Goal: Task Accomplishment & Management: Complete application form

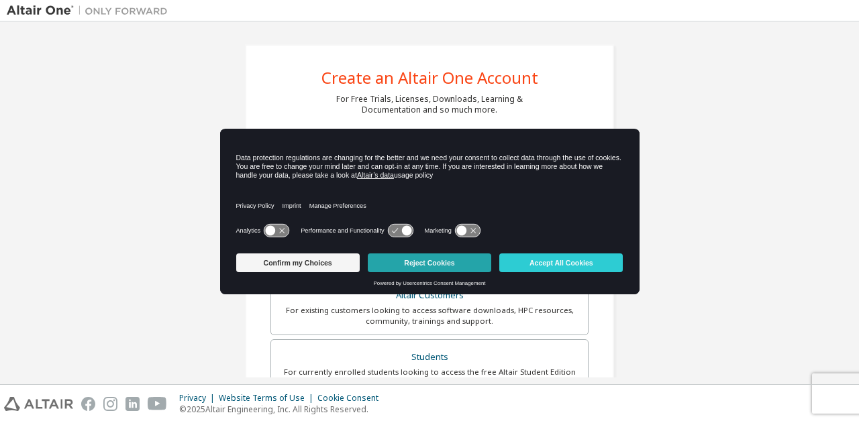
click at [452, 268] on button "Reject Cookies" at bounding box center [429, 263] width 123 height 19
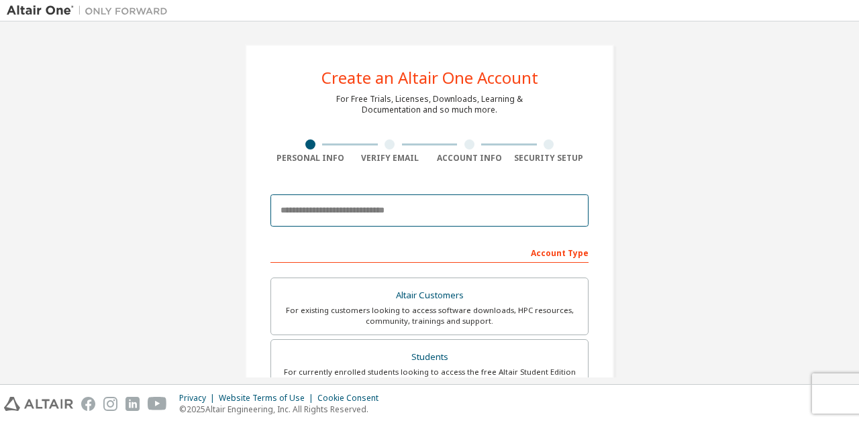
click at [411, 203] on input "email" at bounding box center [429, 211] width 318 height 32
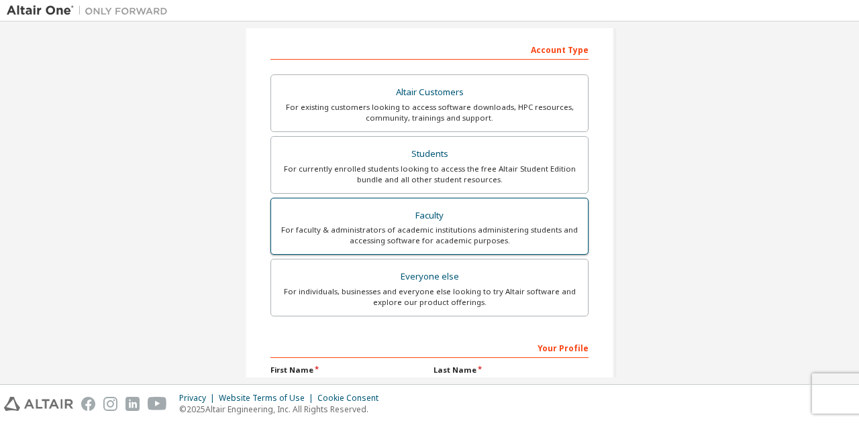
scroll to position [134, 0]
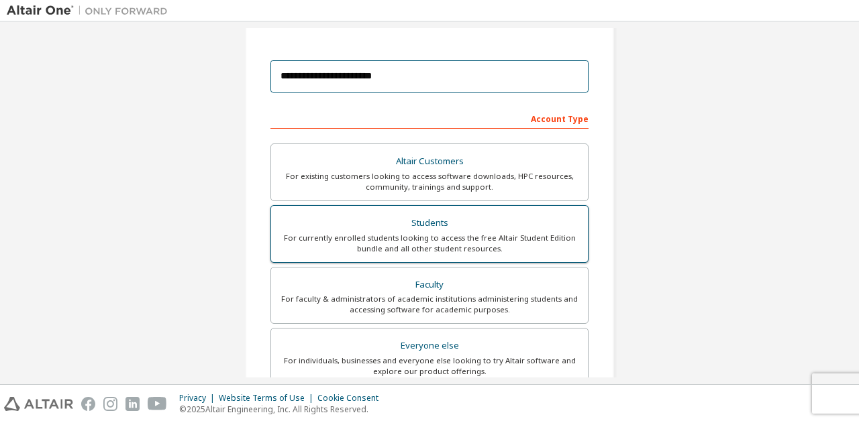
type input "**********"
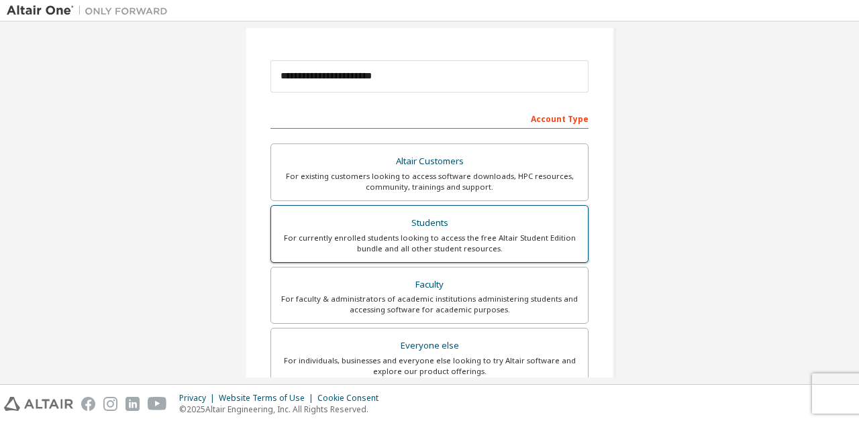
click at [501, 240] on div "For currently enrolled students looking to access the free Altair Student Editi…" at bounding box center [429, 243] width 301 height 21
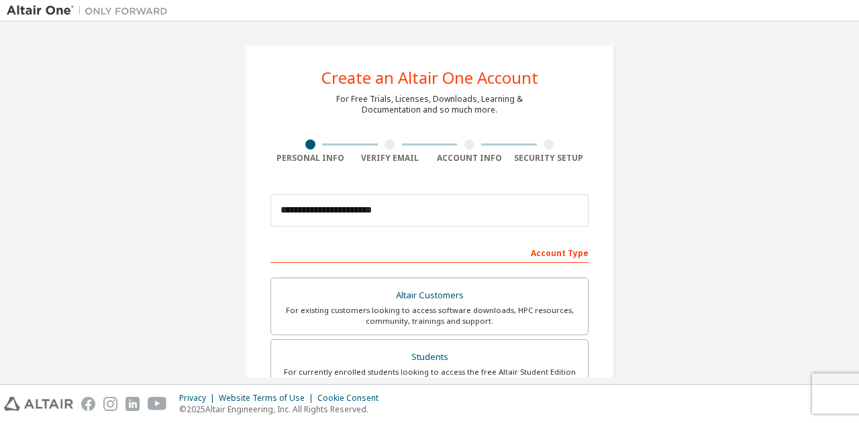
scroll to position [335, 0]
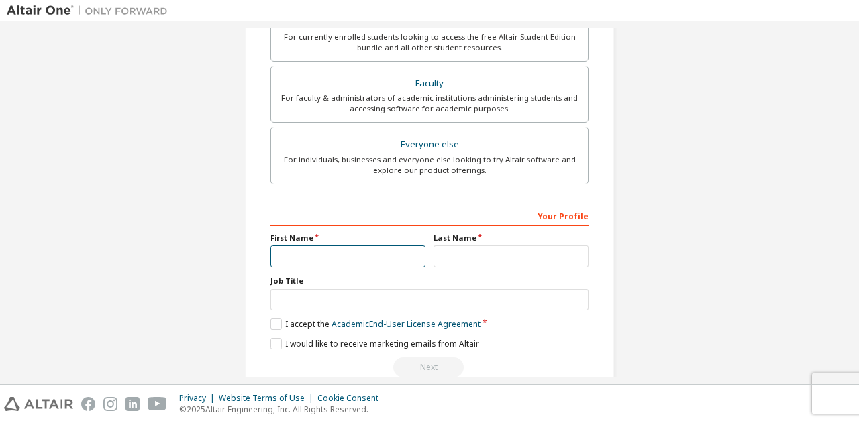
click at [327, 254] on input "text" at bounding box center [347, 257] width 155 height 22
type input "******"
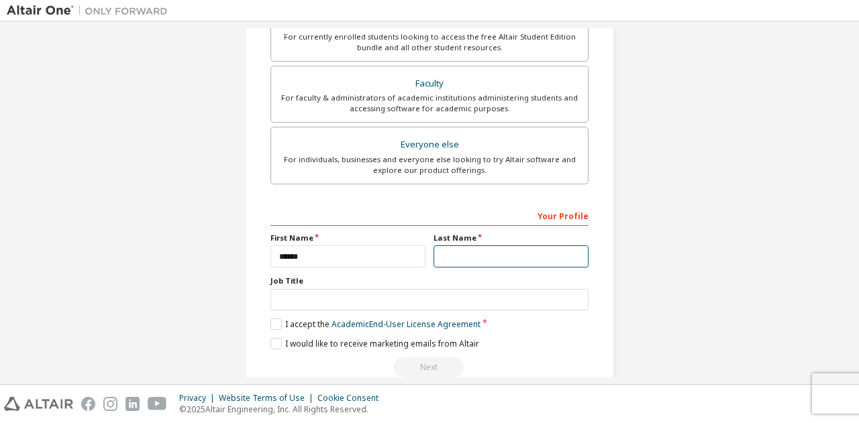
click at [464, 252] on input "text" at bounding box center [510, 257] width 155 height 22
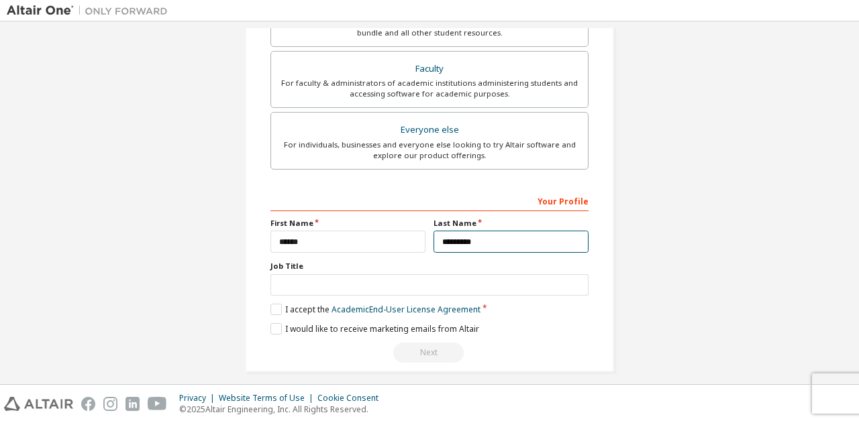
scroll to position [357, 0]
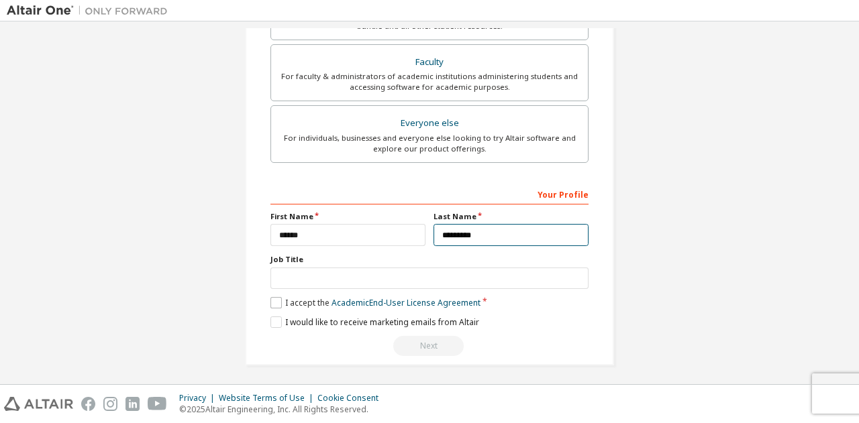
type input "*********"
click at [274, 299] on label "I accept the Academic End-User License Agreement" at bounding box center [375, 302] width 210 height 11
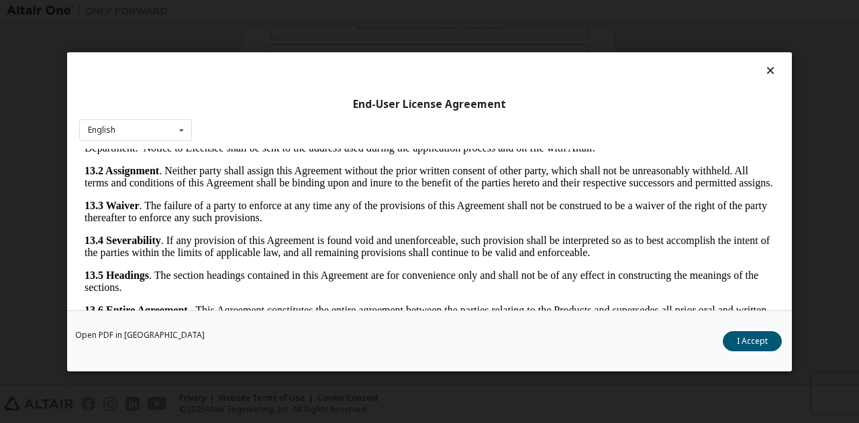
scroll to position [44, 0]
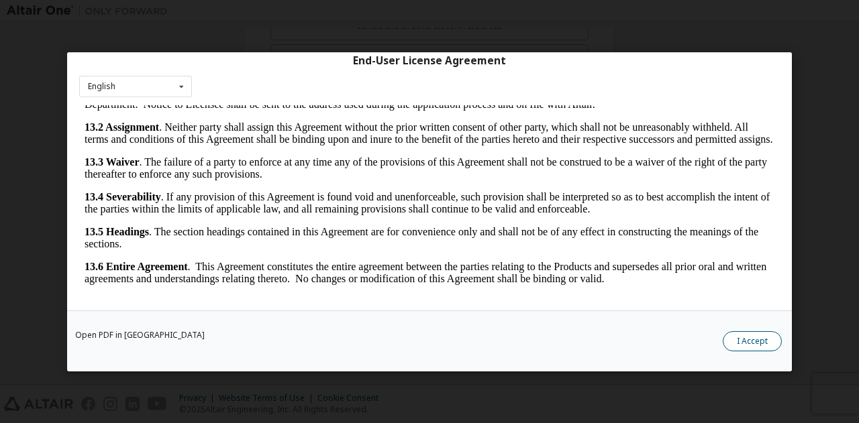
click at [757, 338] on button "I Accept" at bounding box center [752, 341] width 59 height 20
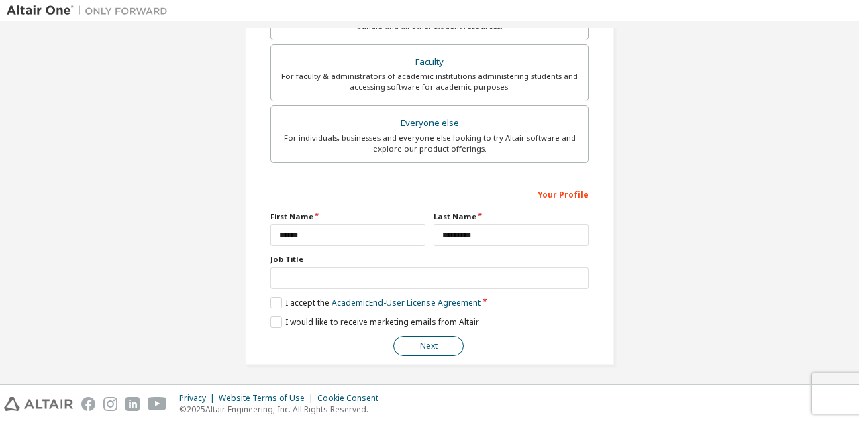
click at [431, 337] on button "Next" at bounding box center [428, 346] width 70 height 20
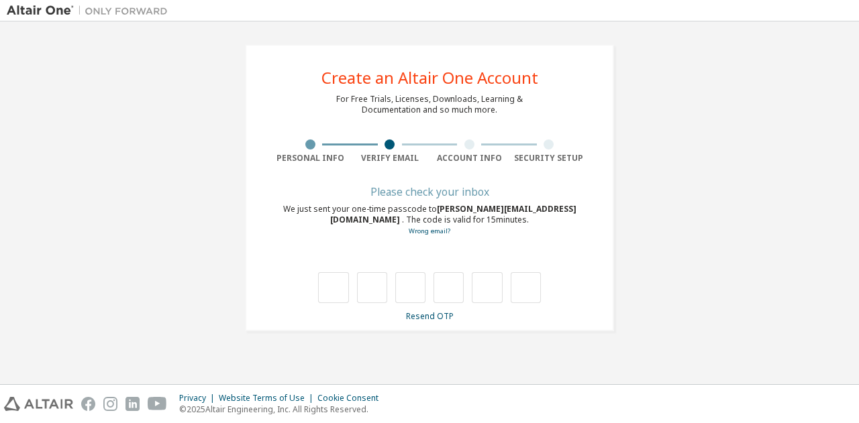
type input "*"
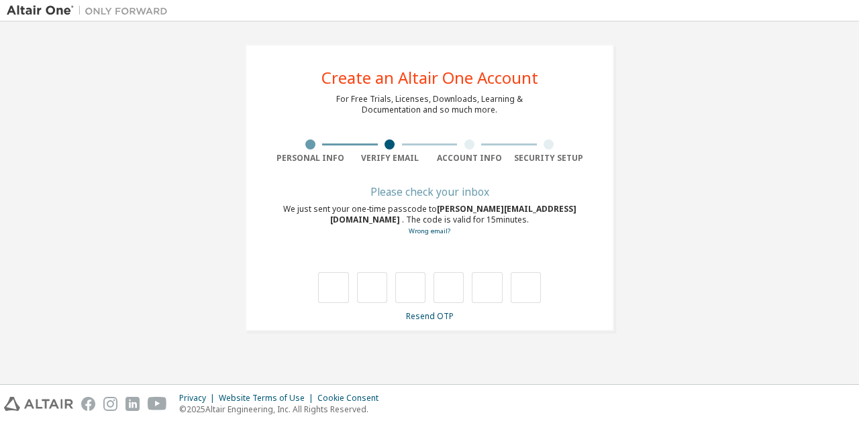
type input "*"
